Goal: Obtain resource: Download file/media

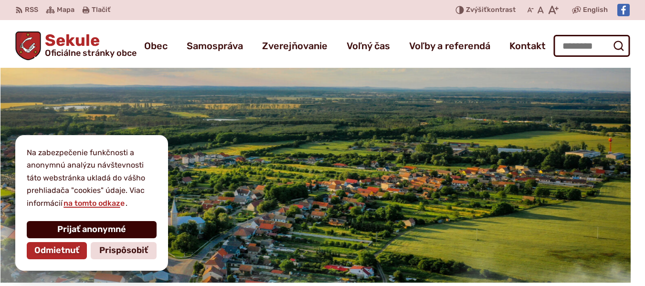
click at [73, 224] on span "Prijať anonymné" at bounding box center [91, 229] width 69 height 10
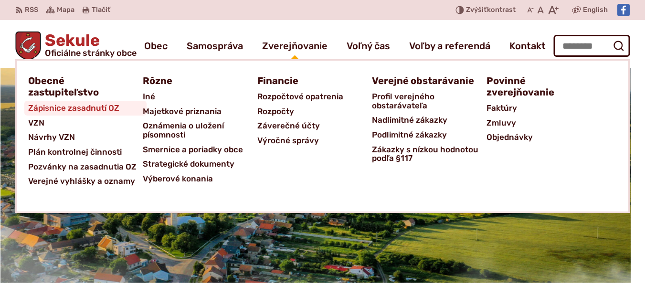
click at [86, 109] on span "Zápisnice zasadnutí OZ" at bounding box center [73, 108] width 91 height 15
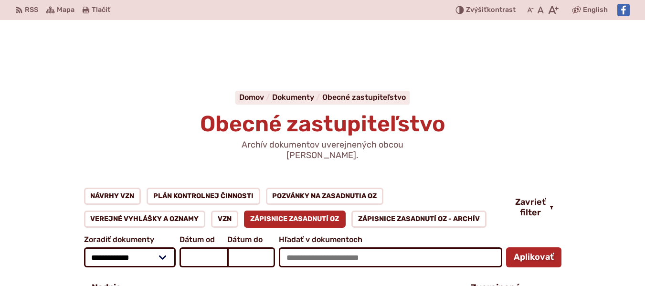
scroll to position [250, 0]
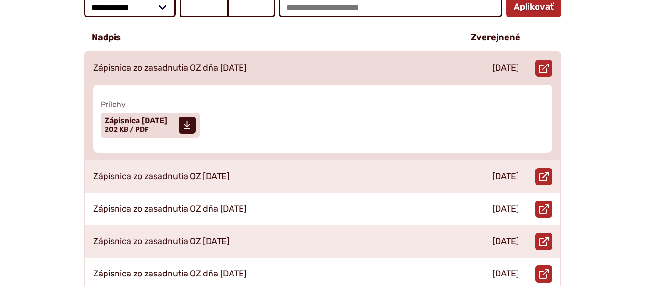
click at [106, 63] on p "Zápisnica zo zasadnutia OZ dňa [DATE]" at bounding box center [170, 68] width 154 height 10
click at [123, 117] on span "Zápisnica 25.06.2025" at bounding box center [135, 121] width 62 height 8
